Goal: Browse casually: Explore the website without a specific task or goal

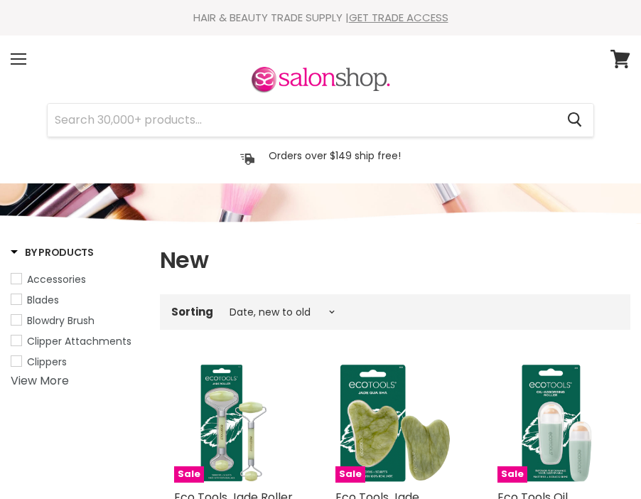
select select "created-descending"
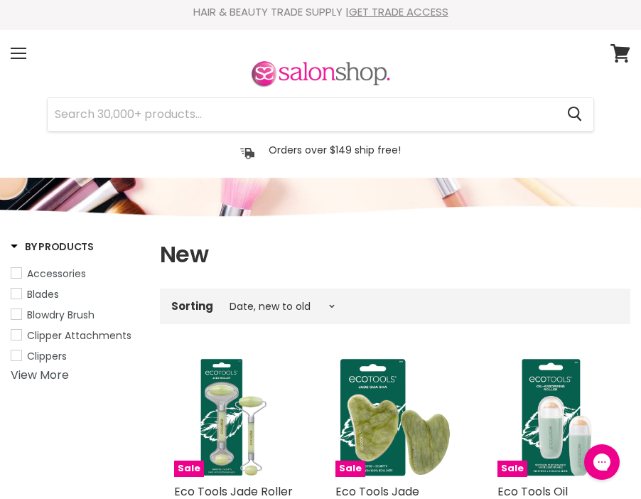
click at [313, 80] on img at bounding box center [320, 75] width 142 height 30
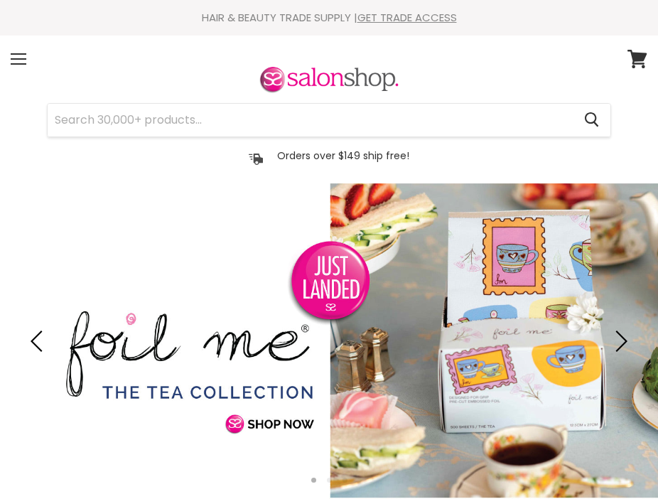
click at [27, 65] on div "Menu" at bounding box center [19, 59] width 30 height 33
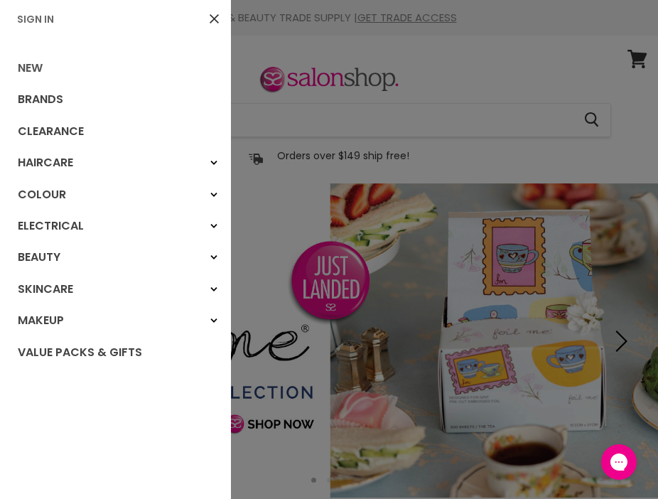
click at [50, 70] on link "New" at bounding box center [115, 68] width 231 height 31
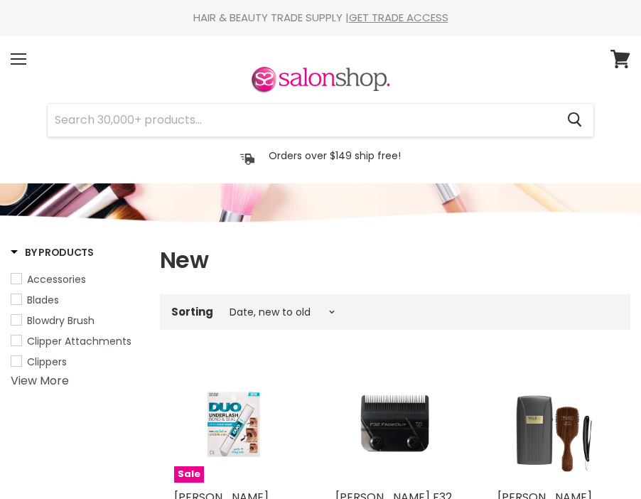
select select "created-descending"
